Goal: Task Accomplishment & Management: Use online tool/utility

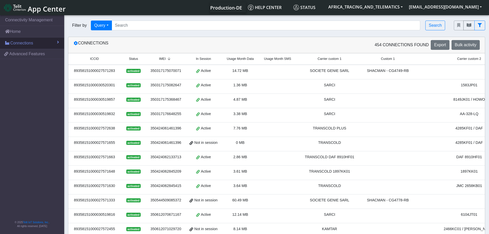
scroll to position [2, 0]
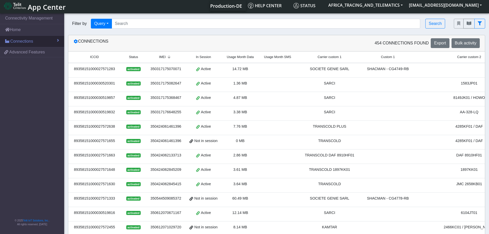
click at [25, 42] on span "Connections" at bounding box center [21, 41] width 23 height 6
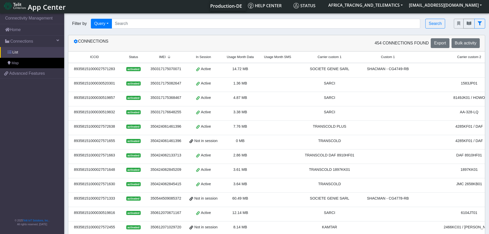
click at [23, 53] on link "List" at bounding box center [32, 52] width 64 height 11
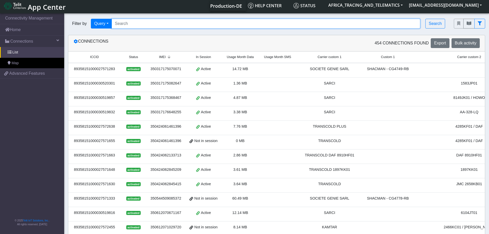
click at [151, 21] on input "Search..." at bounding box center [266, 24] width 309 height 10
paste input "89358151000027572257"
type input "89358151000027572257"
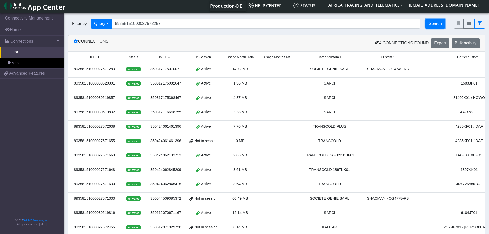
click at [431, 25] on button "Search" at bounding box center [435, 24] width 20 height 10
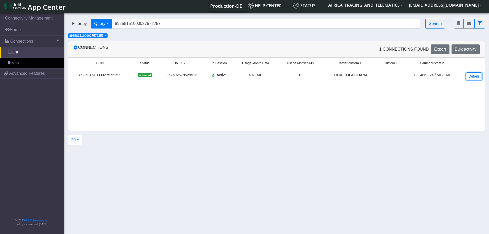
drag, startPoint x: 468, startPoint y: 74, endPoint x: 461, endPoint y: 80, distance: 9.3
click at [469, 74] on link "Details" at bounding box center [474, 76] width 16 height 8
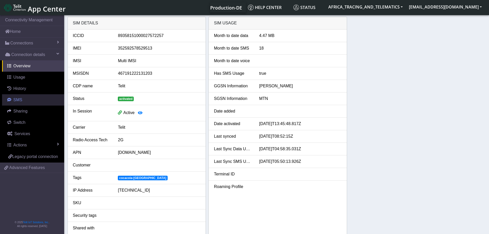
click at [13, 98] on span "SMS" at bounding box center [17, 100] width 9 height 4
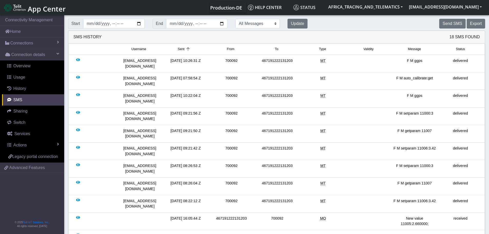
scroll to position [68, 0]
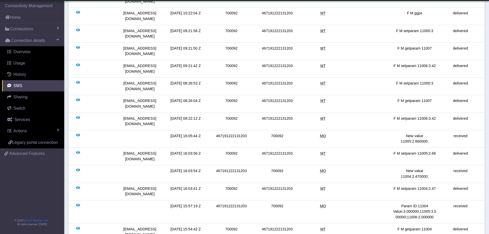
drag, startPoint x: 429, startPoint y: 74, endPoint x: 436, endPoint y: 74, distance: 6.9
click at [436, 116] on div "F M setparam 11006:3.42" at bounding box center [415, 121] width 46 height 11
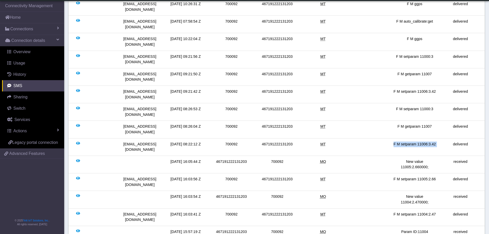
drag, startPoint x: 394, startPoint y: 100, endPoint x: 439, endPoint y: 97, distance: 45.3
click at [439, 138] on li "[EMAIL_ADDRESS][DOMAIN_NAME] [DATE] 08:22:12 Z 700092 467191222131203 MT F M se…" at bounding box center [276, 146] width 417 height 17
copy div "F M setparam 11006:3.42"
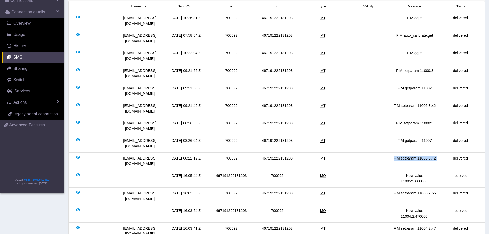
scroll to position [0, 0]
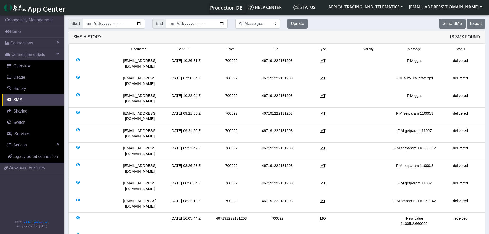
click at [440, 23] on div "Send SMS Export" at bounding box center [400, 24] width 178 height 10
click at [448, 24] on button "Send SMS" at bounding box center [452, 24] width 26 height 10
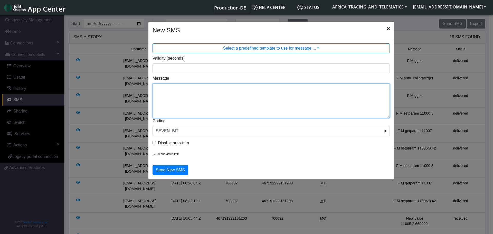
click at [224, 116] on textarea "Message" at bounding box center [270, 100] width 237 height 34
paste textarea "F M setparam 11006:3.42"
click at [156, 93] on textarea "F M setparam 11006:3.42" at bounding box center [270, 100] width 237 height 34
type textarea "F M setparam 11006:3.42"
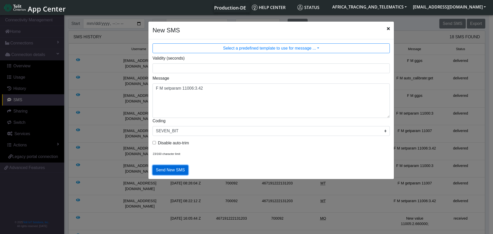
click at [177, 170] on button "Send New SMS" at bounding box center [170, 170] width 36 height 10
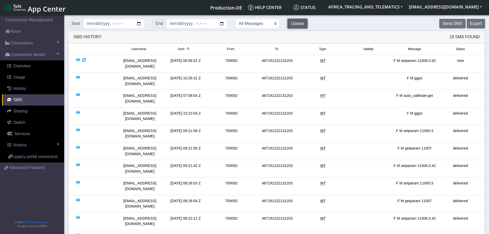
click at [288, 23] on button "Update" at bounding box center [298, 24] width 20 height 10
click at [288, 20] on button "Update" at bounding box center [298, 24] width 20 height 10
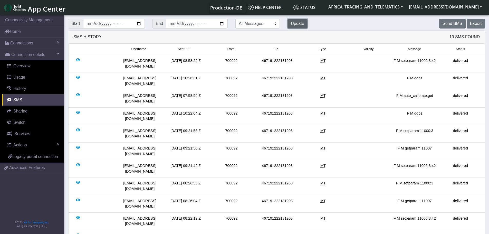
click at [288, 23] on button "Update" at bounding box center [298, 24] width 20 height 10
click at [30, 44] on span "Connections" at bounding box center [21, 43] width 23 height 6
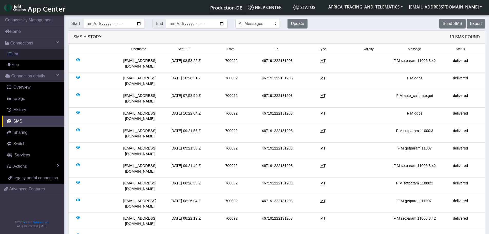
click at [30, 54] on link "List" at bounding box center [32, 54] width 64 height 11
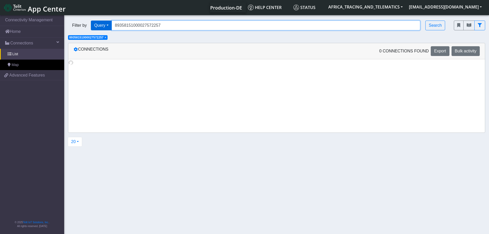
drag, startPoint x: 173, startPoint y: 25, endPoint x: 93, endPoint y: 28, distance: 80.4
click at [93, 28] on div "Filter by Query Query In Session Not connected Tags Country Operator 8935815100…" at bounding box center [257, 26] width 378 height 10
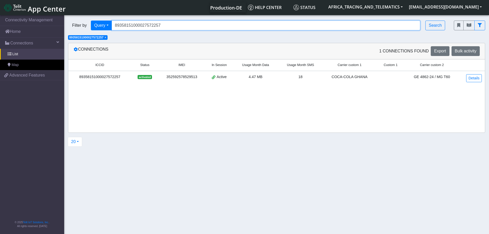
paste input "151000027572638"
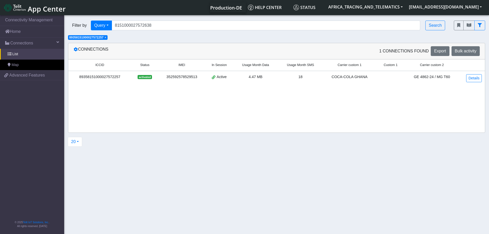
click at [106, 38] on span "×" at bounding box center [105, 38] width 2 height 4
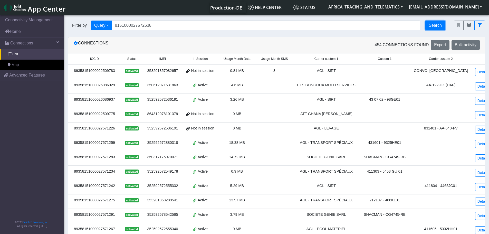
click at [431, 25] on button "Search" at bounding box center [435, 26] width 20 height 10
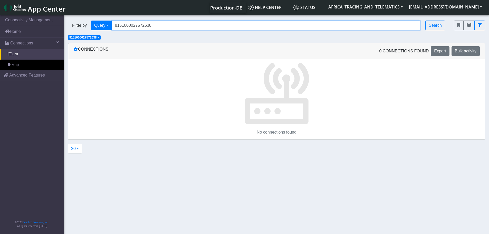
drag, startPoint x: 139, startPoint y: 26, endPoint x: 105, endPoint y: 5, distance: 39.7
click at [80, 23] on div "Filter by Query Query Not connected Tags Country Operator 8151000027572638 Sear…" at bounding box center [257, 26] width 378 height 10
paste input "8935"
type input "89358151000027572638"
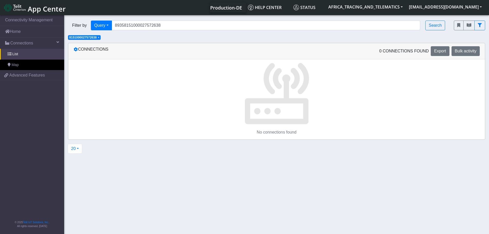
click at [100, 37] on span "×" at bounding box center [99, 38] width 2 height 4
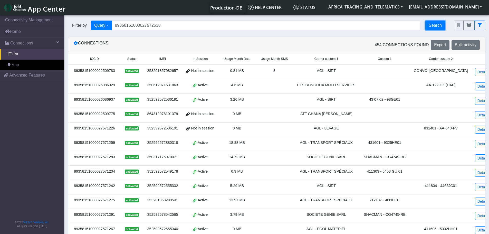
click at [441, 27] on button "Search" at bounding box center [435, 26] width 20 height 10
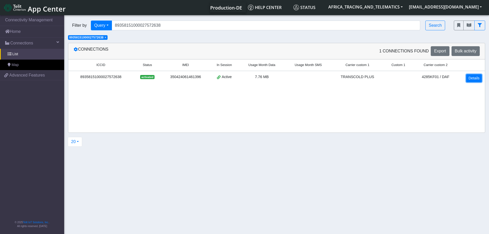
click at [480, 78] on link "Details" at bounding box center [474, 78] width 16 height 8
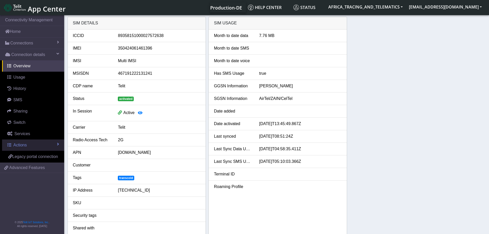
drag, startPoint x: 22, startPoint y: 145, endPoint x: 18, endPoint y: 153, distance: 8.7
click at [22, 145] on span "Actions" at bounding box center [19, 145] width 13 height 4
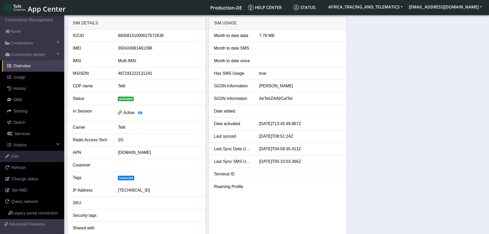
click at [16, 155] on span "Edit" at bounding box center [14, 156] width 7 height 4
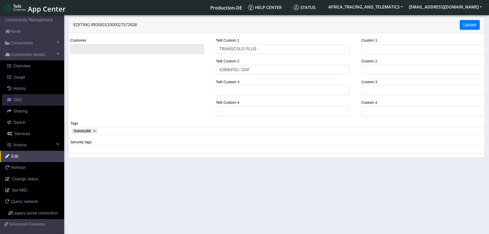
click at [9, 97] on link "SMS" at bounding box center [33, 99] width 62 height 11
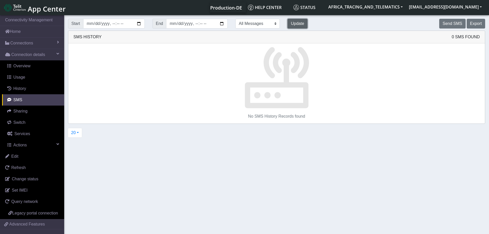
click at [288, 23] on button "Update" at bounding box center [298, 24] width 20 height 10
click at [462, 22] on button "Send SMS" at bounding box center [452, 24] width 26 height 10
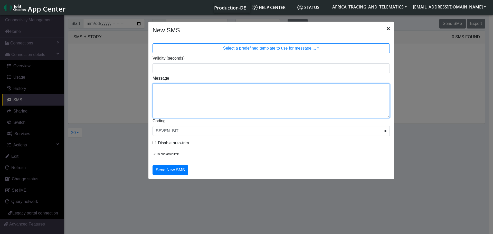
click at [205, 108] on textarea "Message" at bounding box center [270, 100] width 237 height 34
type textarea "F M ggps"
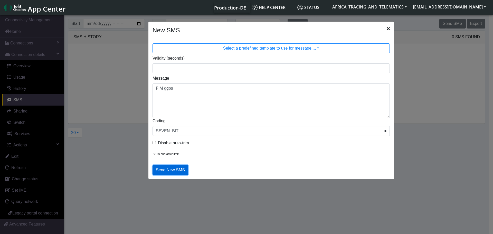
click at [168, 172] on button "Send New SMS" at bounding box center [170, 170] width 36 height 10
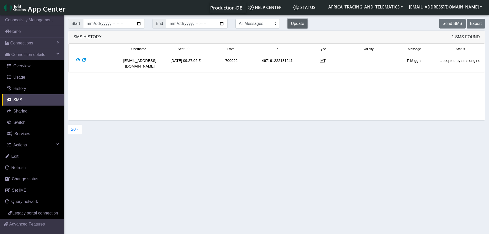
click at [288, 22] on button "Update" at bounding box center [298, 24] width 20 height 10
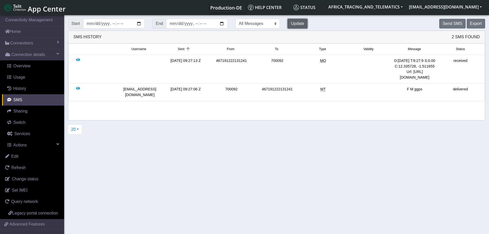
click at [288, 22] on button "Update" at bounding box center [298, 24] width 20 height 10
click at [461, 21] on button "Send SMS" at bounding box center [452, 24] width 26 height 10
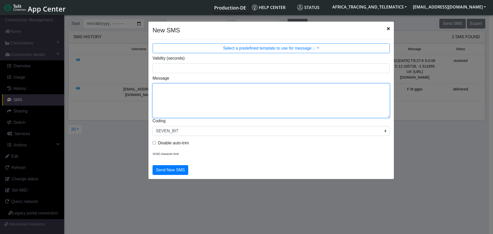
click at [231, 99] on textarea "Message" at bounding box center [270, 100] width 237 height 34
type textarea "F M cpureset"
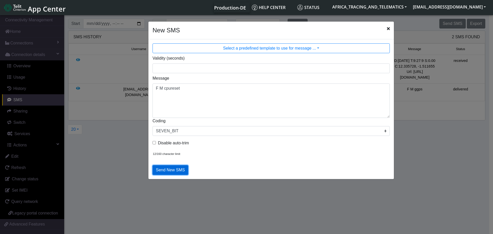
click at [180, 173] on button "Send New SMS" at bounding box center [170, 170] width 36 height 10
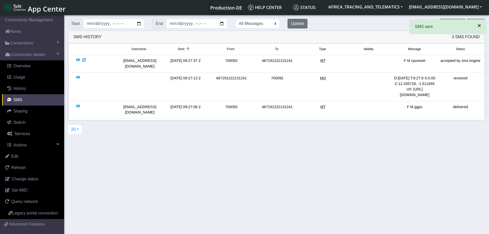
click at [478, 26] on span "×" at bounding box center [480, 25] width 4 height 7
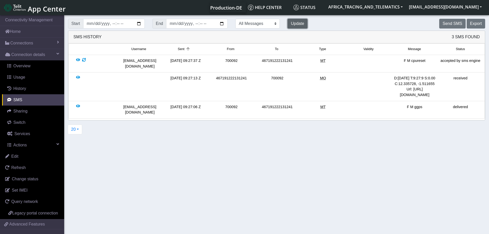
click at [288, 25] on button "Update" at bounding box center [298, 24] width 20 height 10
click at [288, 24] on button "Update" at bounding box center [298, 24] width 20 height 10
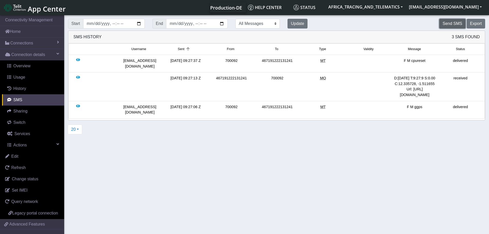
click at [455, 23] on button "Send SMS" at bounding box center [452, 24] width 26 height 10
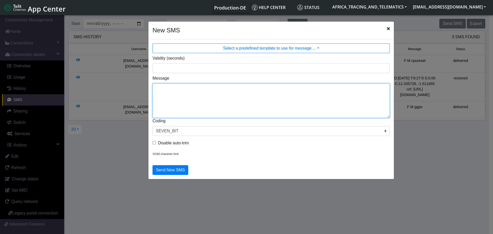
click at [224, 107] on textarea "Message" at bounding box center [270, 100] width 237 height 34
type textarea "F M getstatus"
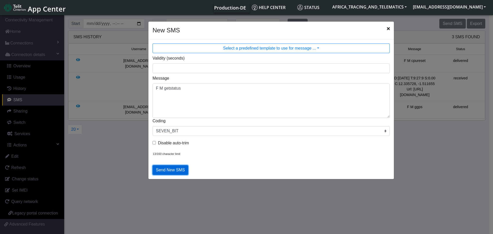
click at [168, 169] on button "Send New SMS" at bounding box center [170, 170] width 36 height 10
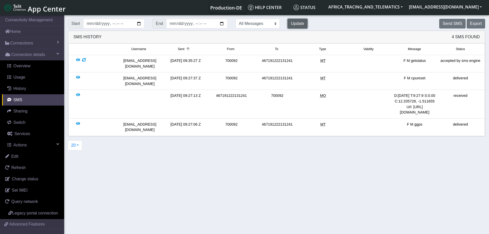
click at [288, 23] on button "Update" at bounding box center [298, 24] width 20 height 10
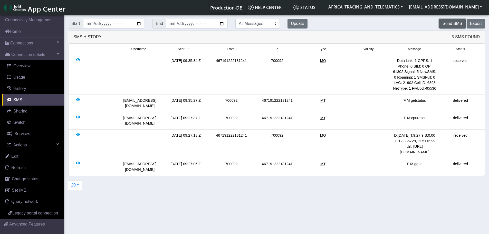
click at [455, 22] on button "Send SMS" at bounding box center [452, 24] width 26 height 10
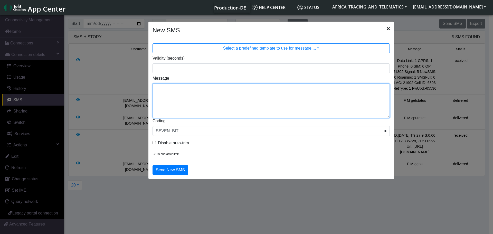
click at [268, 95] on textarea "Message" at bounding box center [270, 100] width 237 height 34
type textarea "F M sdformat"
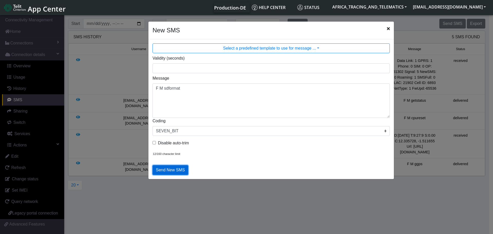
click at [177, 169] on button "Send New SMS" at bounding box center [170, 170] width 36 height 10
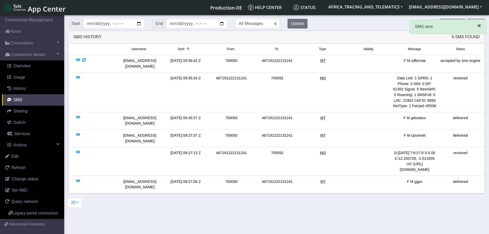
click at [479, 25] on span "×" at bounding box center [480, 25] width 4 height 7
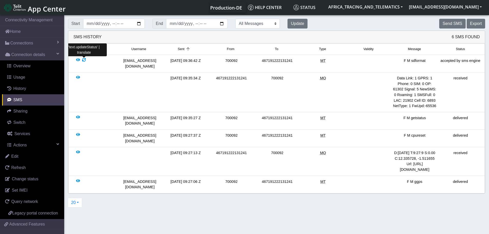
click at [83, 59] on div at bounding box center [84, 63] width 4 height 11
click at [85, 60] on div at bounding box center [84, 63] width 4 height 11
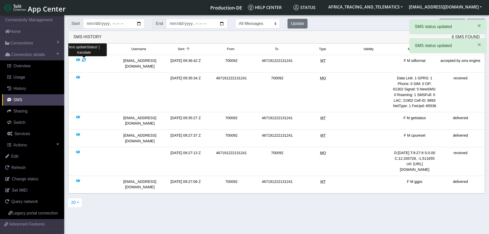
click at [85, 60] on div at bounding box center [84, 63] width 4 height 11
click at [85, 61] on div at bounding box center [84, 63] width 4 height 11
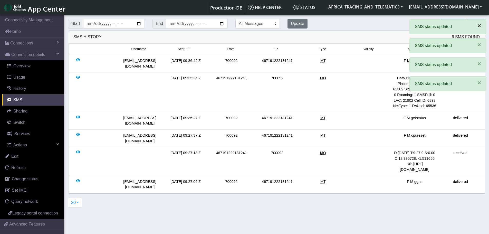
click at [480, 25] on span "×" at bounding box center [480, 25] width 4 height 7
click at [481, 26] on span "×" at bounding box center [480, 25] width 4 height 7
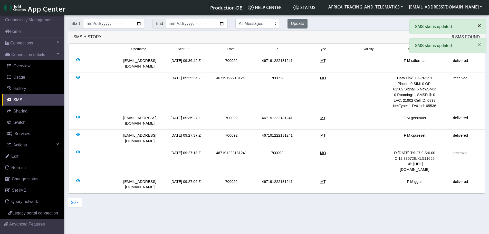
click at [481, 26] on span "×" at bounding box center [480, 25] width 4 height 7
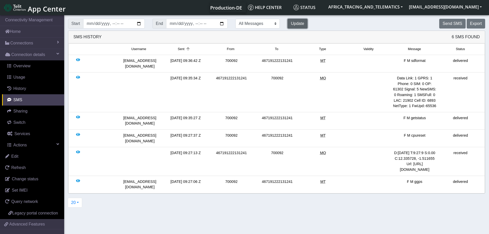
click at [288, 24] on button "Update" at bounding box center [298, 24] width 20 height 10
click at [288, 26] on button "Update" at bounding box center [298, 24] width 20 height 10
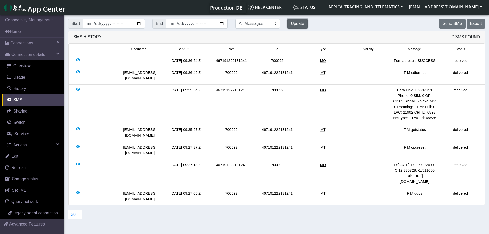
click at [288, 25] on button "Update" at bounding box center [298, 24] width 20 height 10
click at [453, 21] on button "Send SMS" at bounding box center [452, 24] width 26 height 10
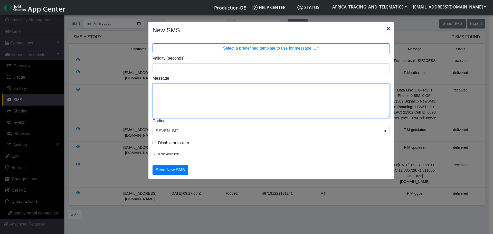
click at [229, 115] on textarea "Message" at bounding box center [270, 100] width 237 height 34
type textarea "F M cpureset"
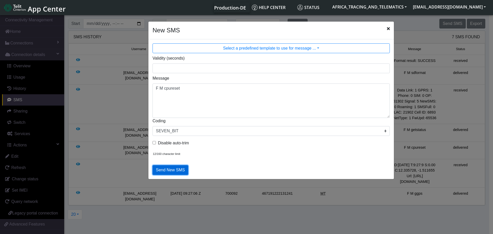
click at [168, 169] on button "Send New SMS" at bounding box center [170, 170] width 36 height 10
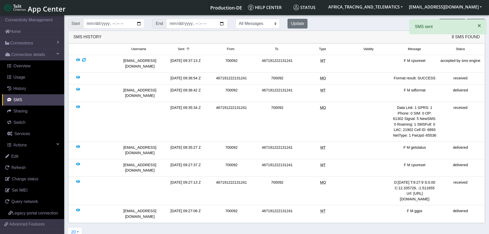
click at [479, 25] on span "×" at bounding box center [480, 25] width 4 height 7
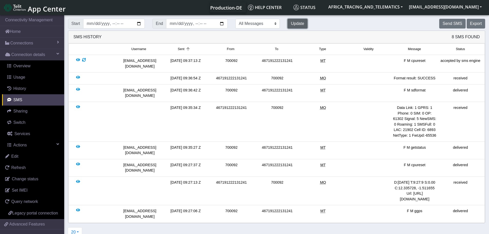
click at [288, 26] on button "Update" at bounding box center [298, 24] width 20 height 10
click at [288, 21] on button "Update" at bounding box center [298, 24] width 20 height 10
click at [288, 25] on button "Update" at bounding box center [298, 24] width 20 height 10
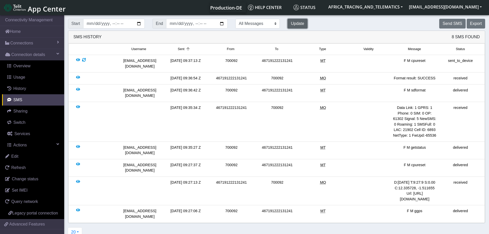
click at [288, 25] on button "Update" at bounding box center [298, 24] width 20 height 10
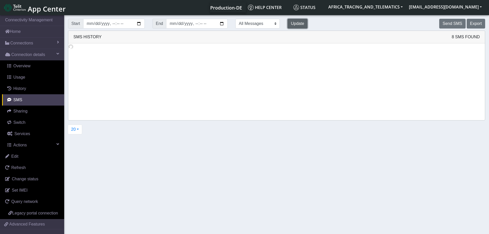
click at [288, 25] on button "Update" at bounding box center [298, 24] width 20 height 10
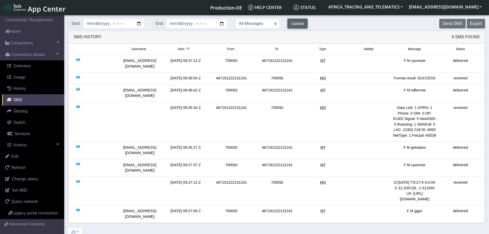
click at [288, 22] on button "Update" at bounding box center [298, 24] width 20 height 10
click at [288, 23] on button "Update" at bounding box center [298, 24] width 20 height 10
